Goal: Information Seeking & Learning: Learn about a topic

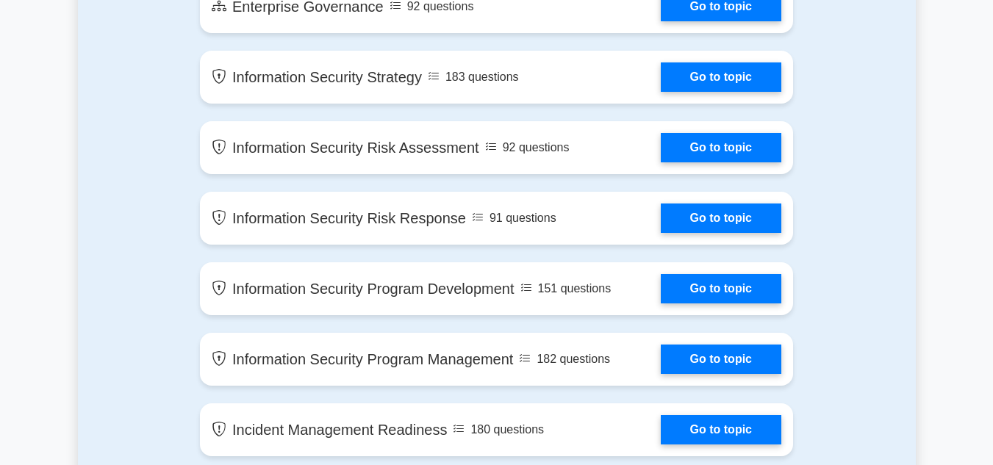
scroll to position [907, 0]
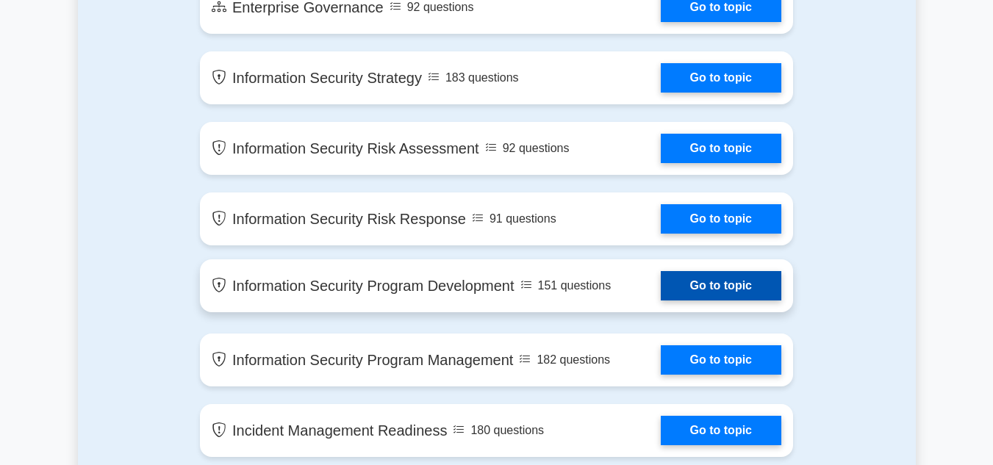
click at [708, 295] on link "Go to topic" at bounding box center [720, 285] width 120 height 29
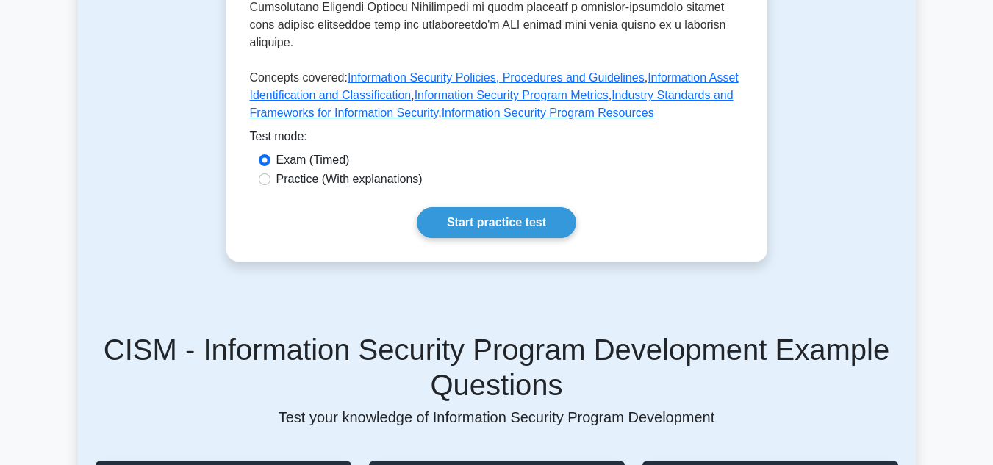
scroll to position [845, 0]
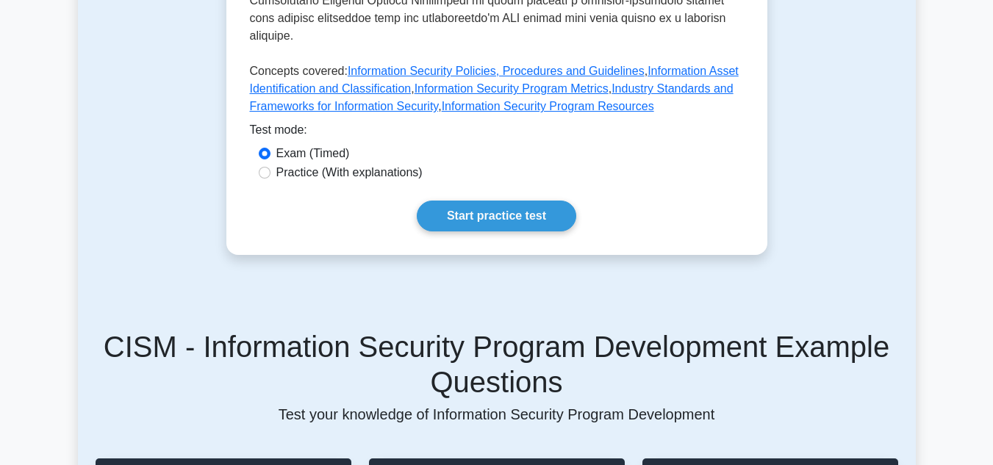
click at [354, 164] on label "Practice (With explanations)" at bounding box center [349, 173] width 146 height 18
click at [270, 167] on input "Practice (With explanations)" at bounding box center [265, 173] width 12 height 12
radio input "true"
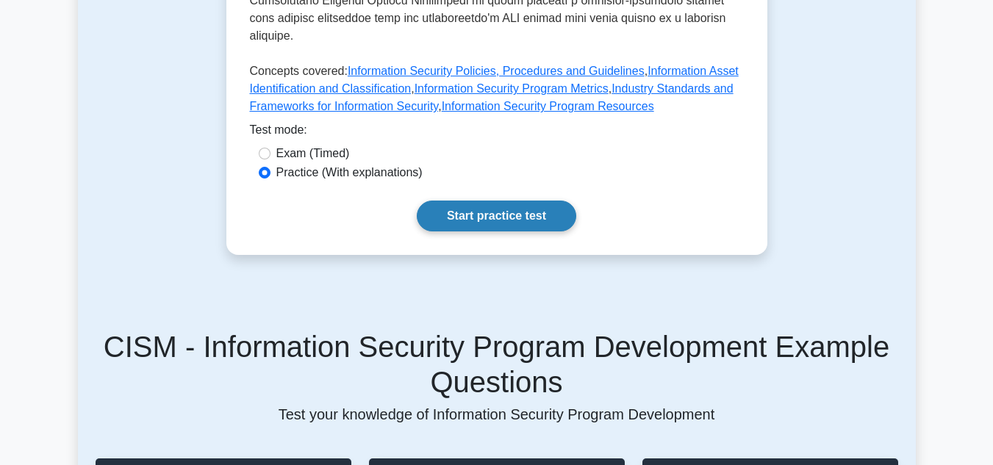
click at [488, 201] on link "Start practice test" at bounding box center [496, 216] width 159 height 31
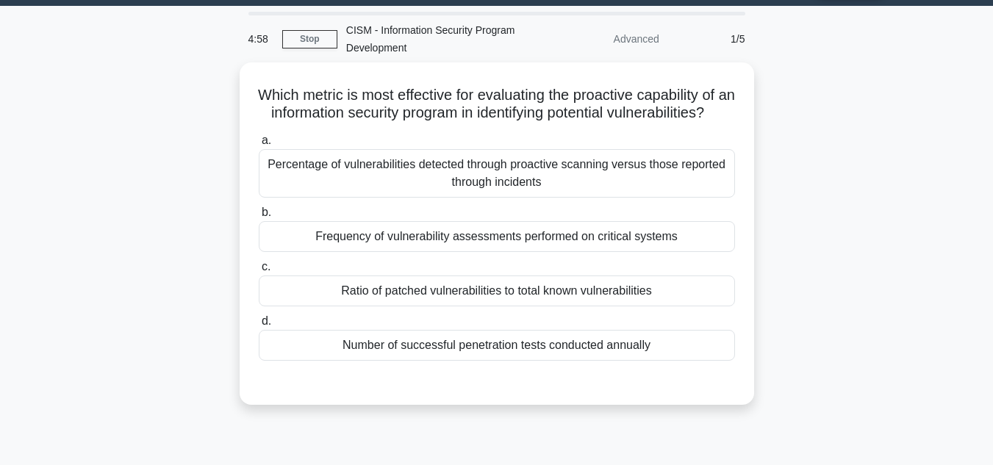
scroll to position [42, 0]
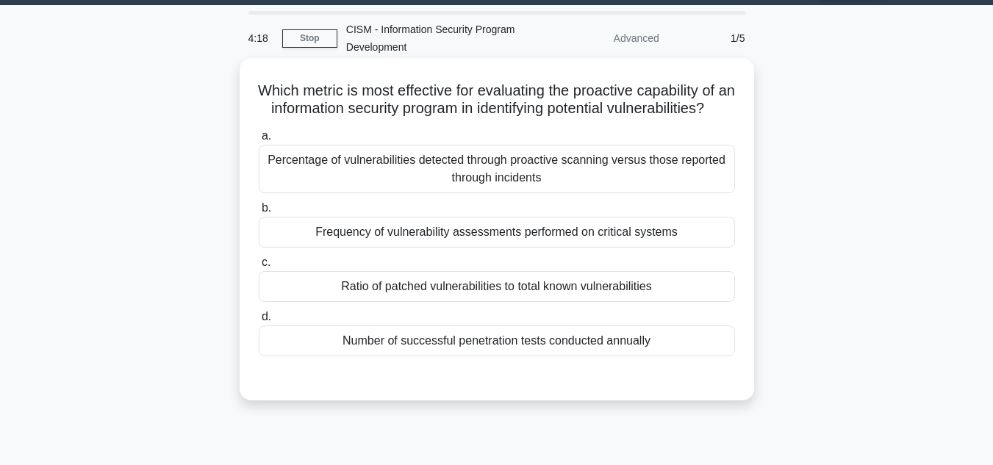
click at [508, 193] on div "Percentage of vulnerabilities detected through proactive scanning versus those …" at bounding box center [497, 169] width 476 height 48
click at [259, 141] on input "a. Percentage of vulnerabilities detected through proactive scanning versus tho…" at bounding box center [259, 137] width 0 height 10
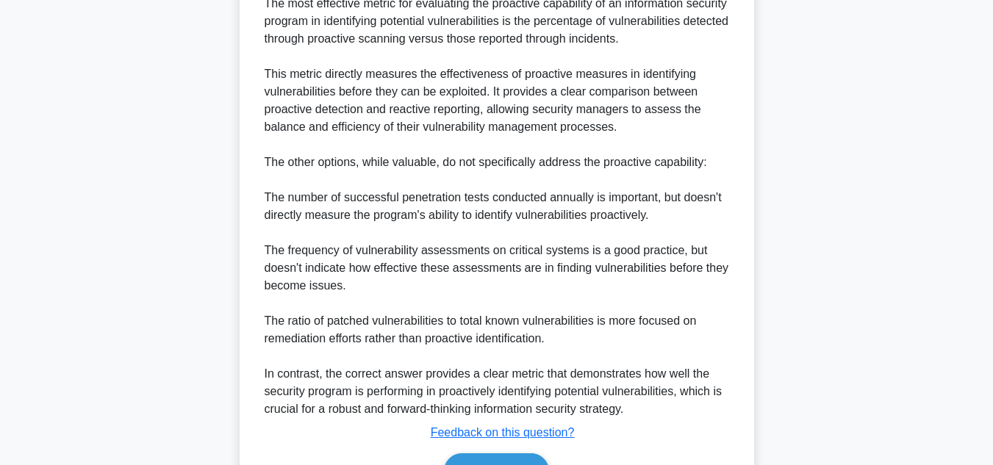
scroll to position [583, 0]
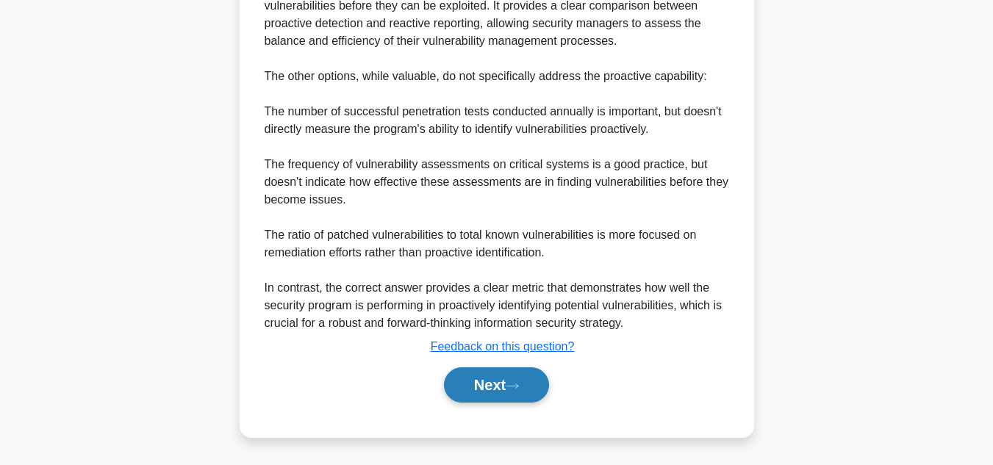
click at [495, 383] on button "Next" at bounding box center [496, 384] width 105 height 35
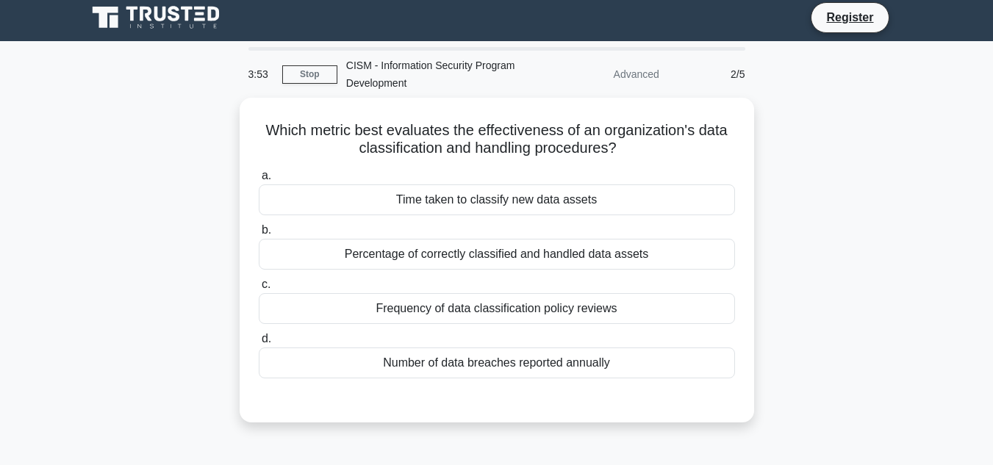
scroll to position [5, 0]
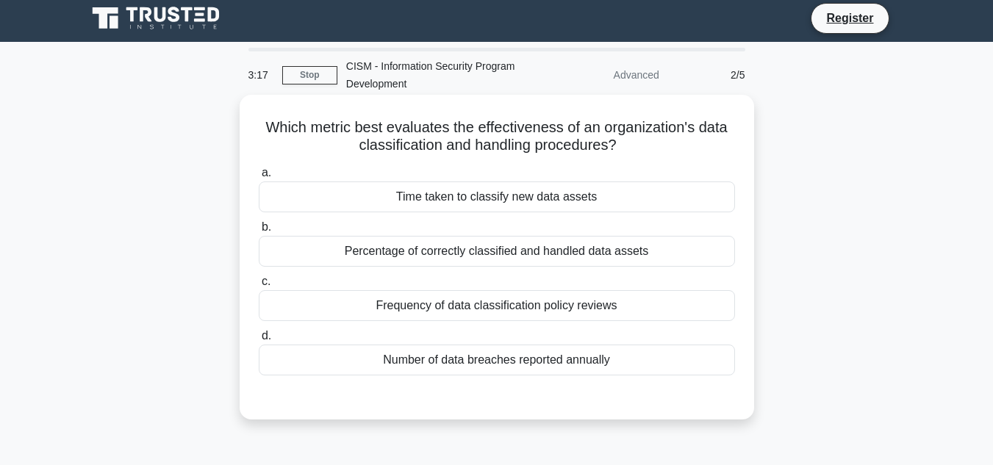
click at [469, 256] on div "Percentage of correctly classified and handled data assets" at bounding box center [497, 251] width 476 height 31
click at [259, 232] on input "b. Percentage of correctly classified and handled data assets" at bounding box center [259, 228] width 0 height 10
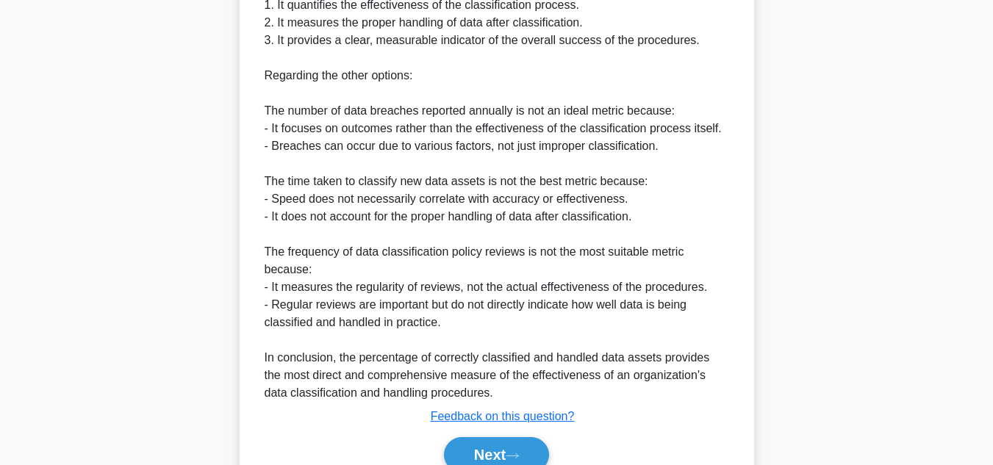
scroll to position [618, 0]
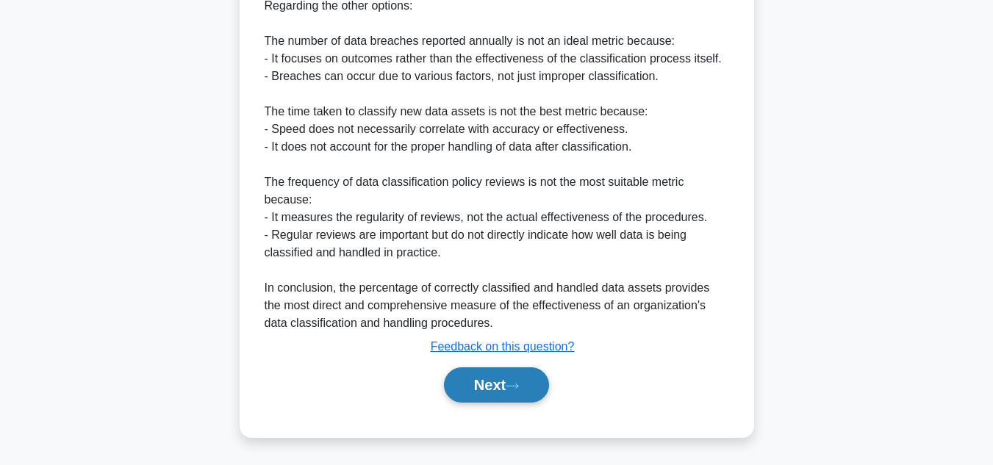
click at [468, 383] on button "Next" at bounding box center [496, 384] width 105 height 35
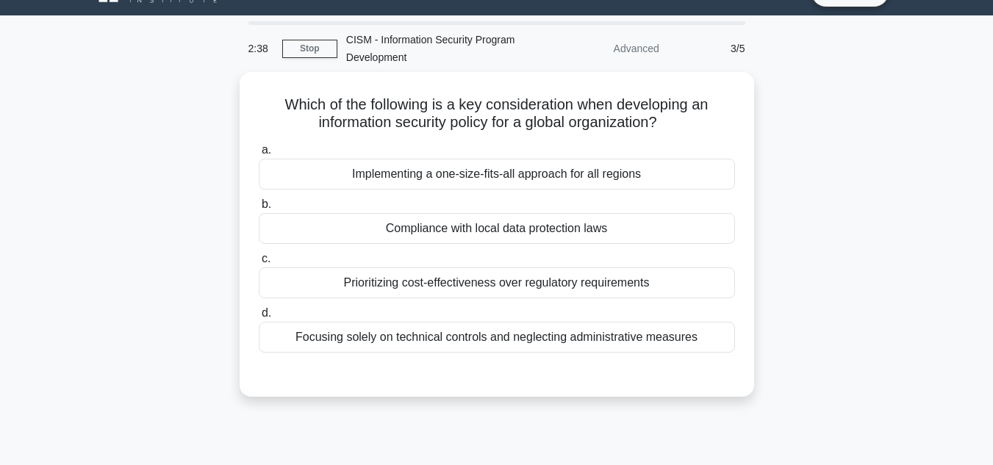
scroll to position [30, 0]
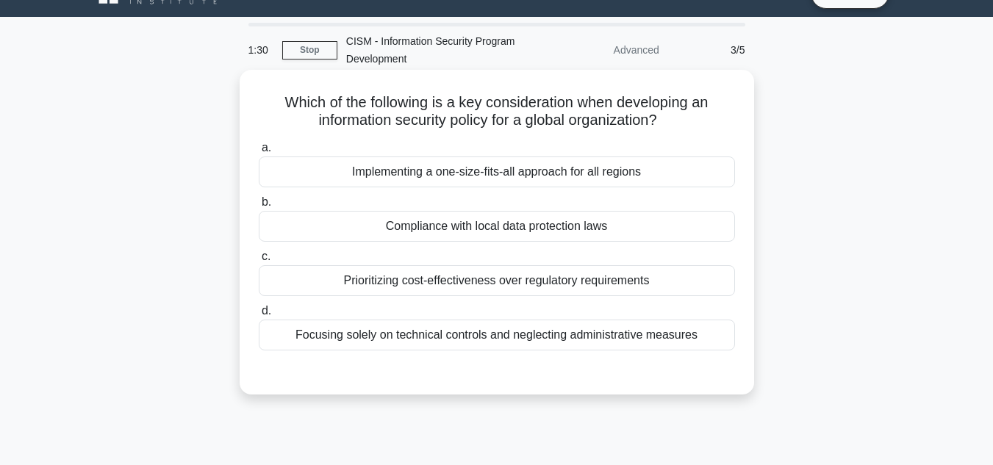
click at [430, 181] on div "Implementing a one-size-fits-all approach for all regions" at bounding box center [497, 171] width 476 height 31
click at [259, 153] on input "a. Implementing a one-size-fits-all approach for all regions" at bounding box center [259, 148] width 0 height 10
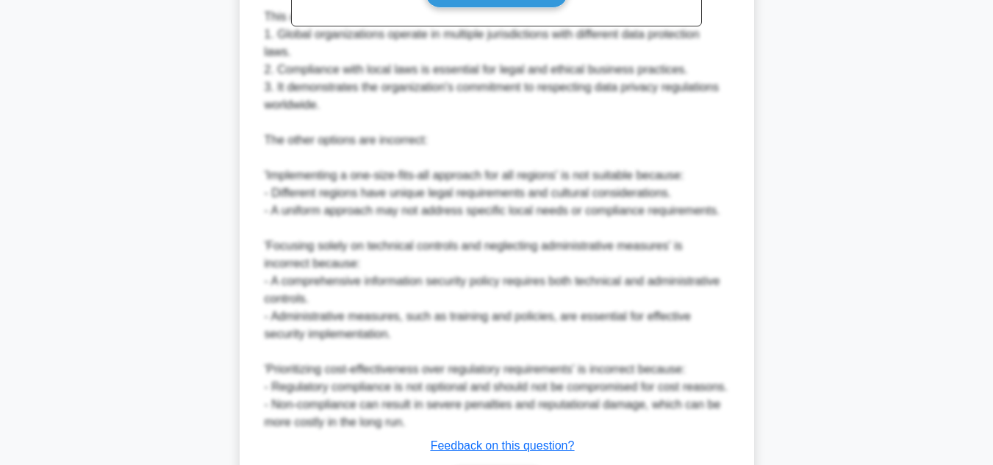
scroll to position [672, 0]
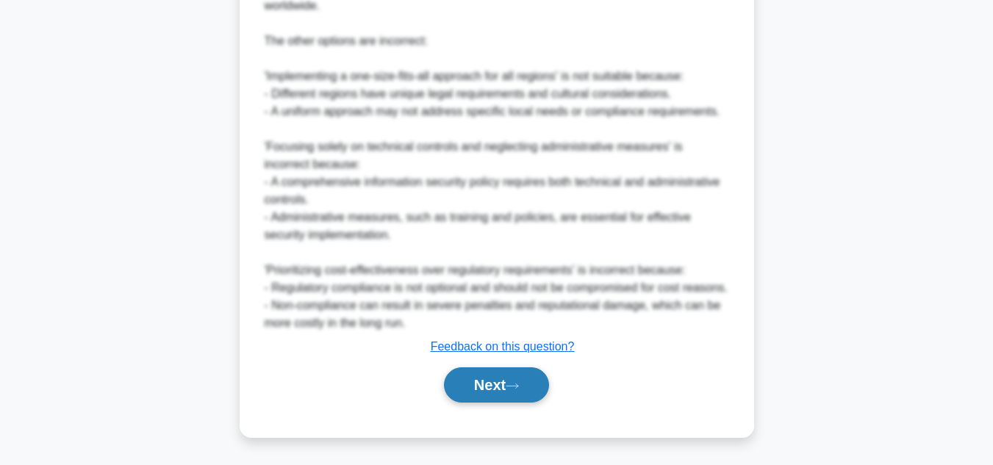
click at [477, 389] on button "Next" at bounding box center [496, 384] width 105 height 35
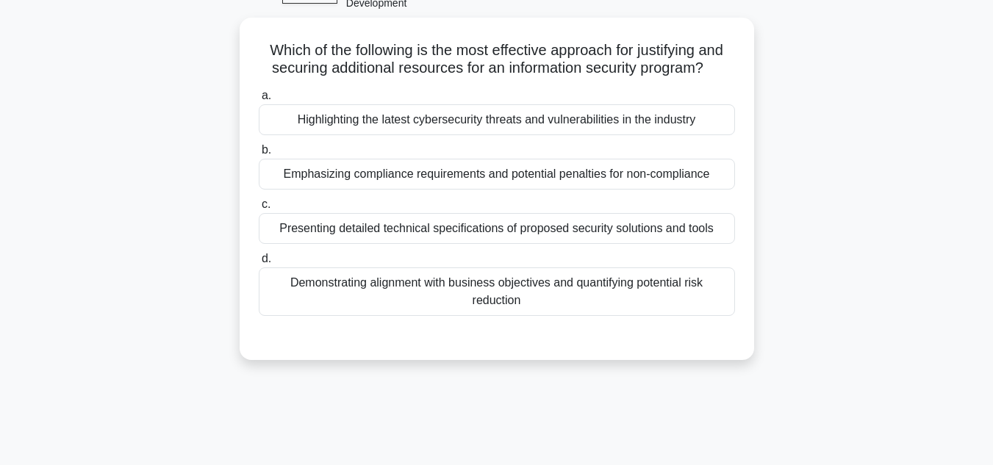
scroll to position [82, 0]
click at [450, 299] on div "Demonstrating alignment with business objectives and quantifying potential risk…" at bounding box center [497, 291] width 476 height 48
click at [259, 264] on input "d. Demonstrating alignment with business objectives and quantifying potential r…" at bounding box center [259, 259] width 0 height 10
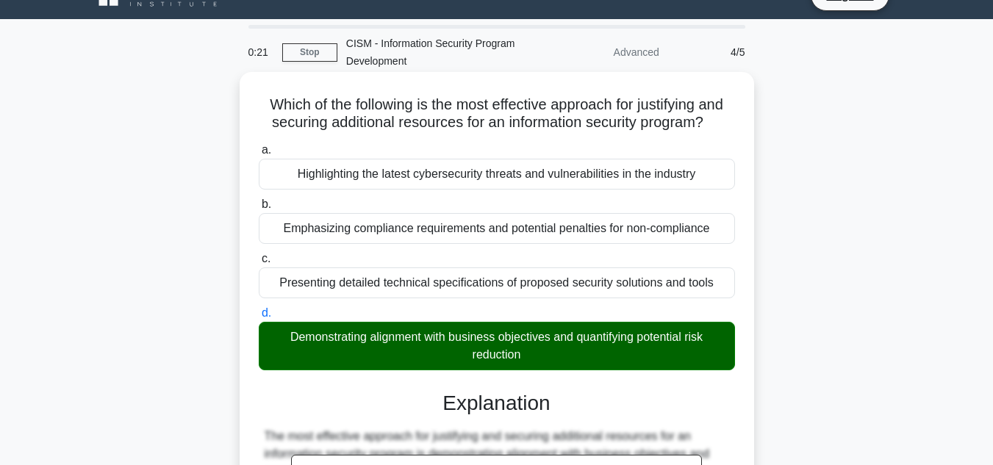
scroll to position [33, 0]
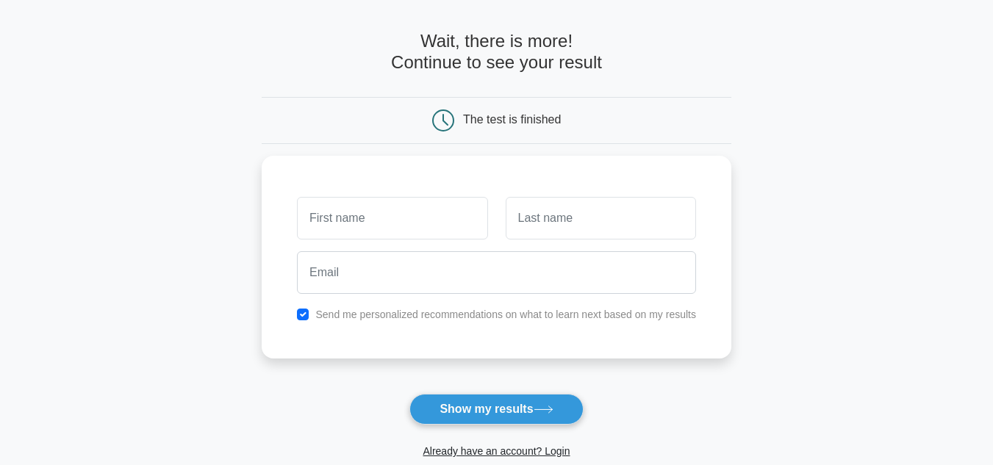
scroll to position [49, 0]
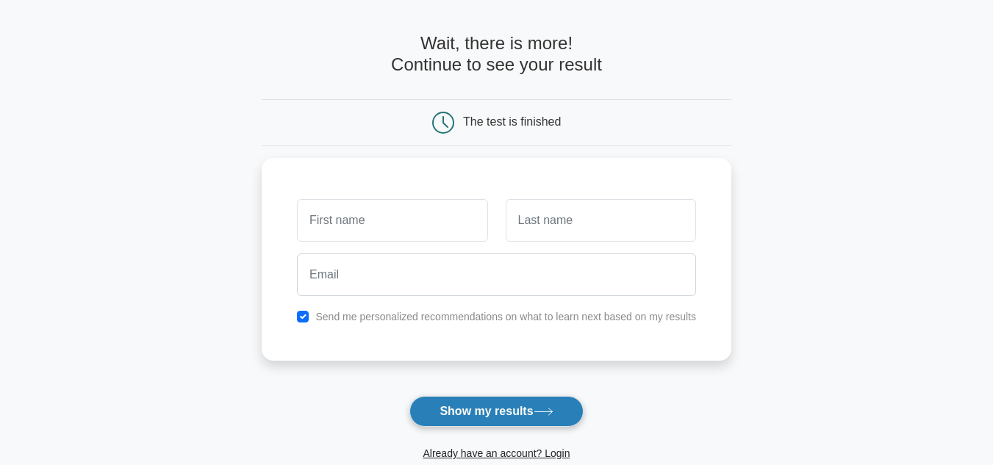
click at [504, 405] on button "Show my results" at bounding box center [495, 411] width 173 height 31
